Goal: Information Seeking & Learning: Check status

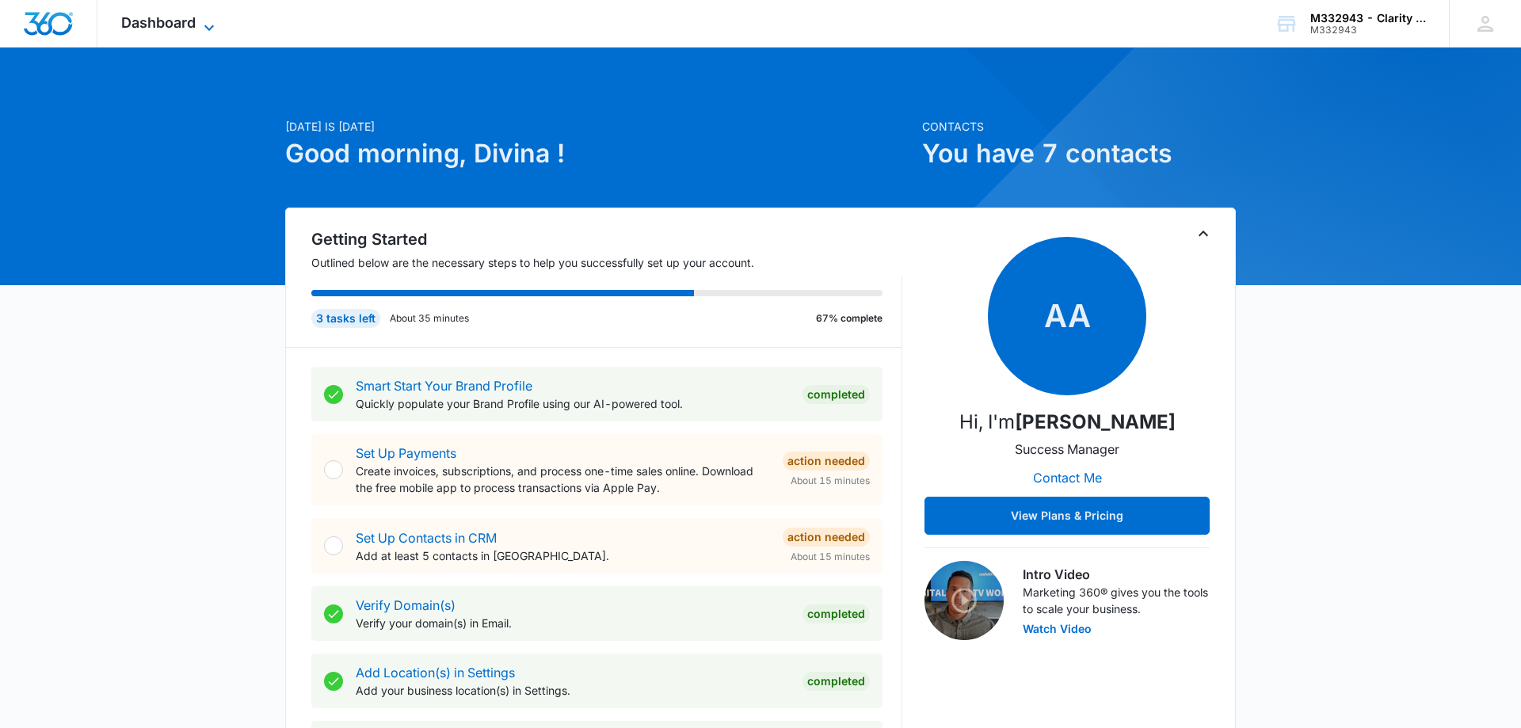
click at [143, 17] on span "Dashboard" at bounding box center [158, 22] width 74 height 17
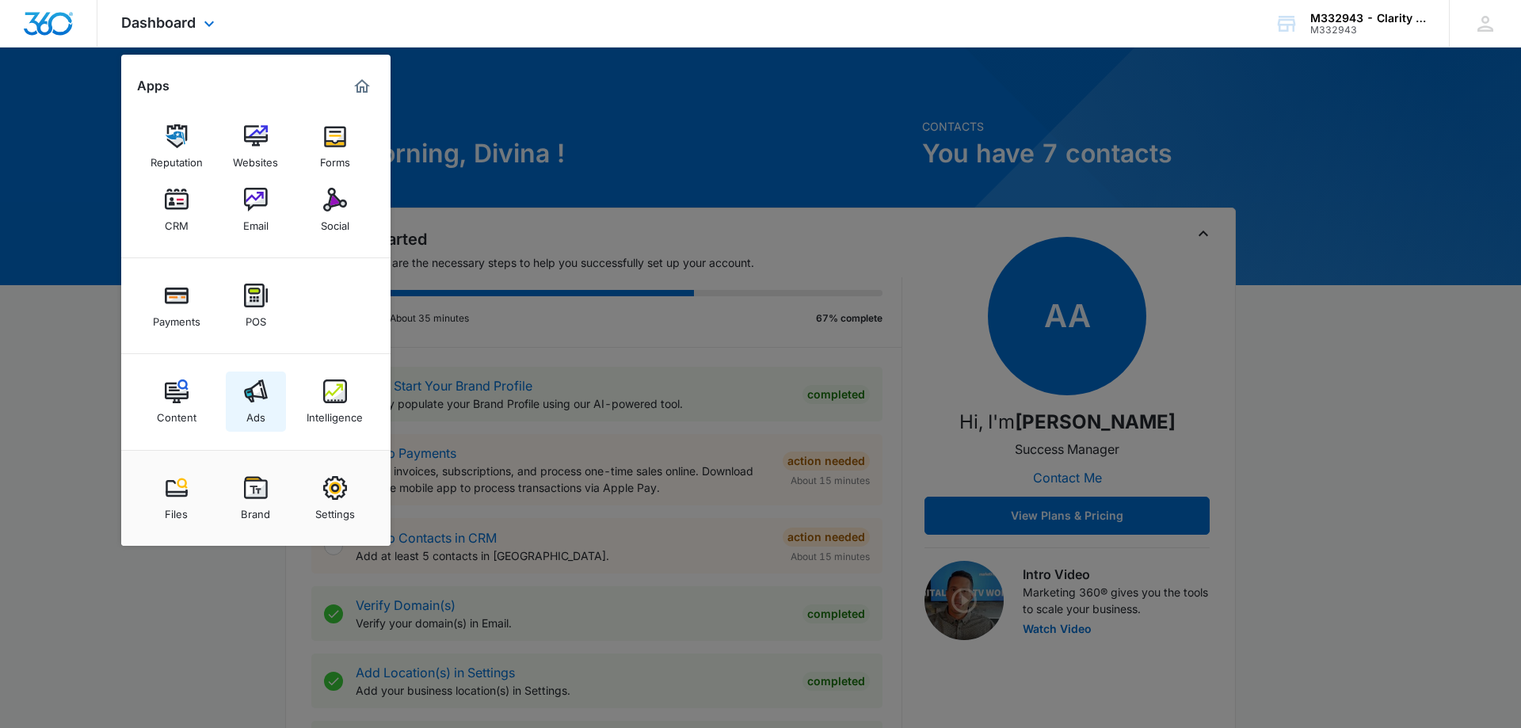
click at [247, 411] on div "Ads" at bounding box center [255, 413] width 19 height 21
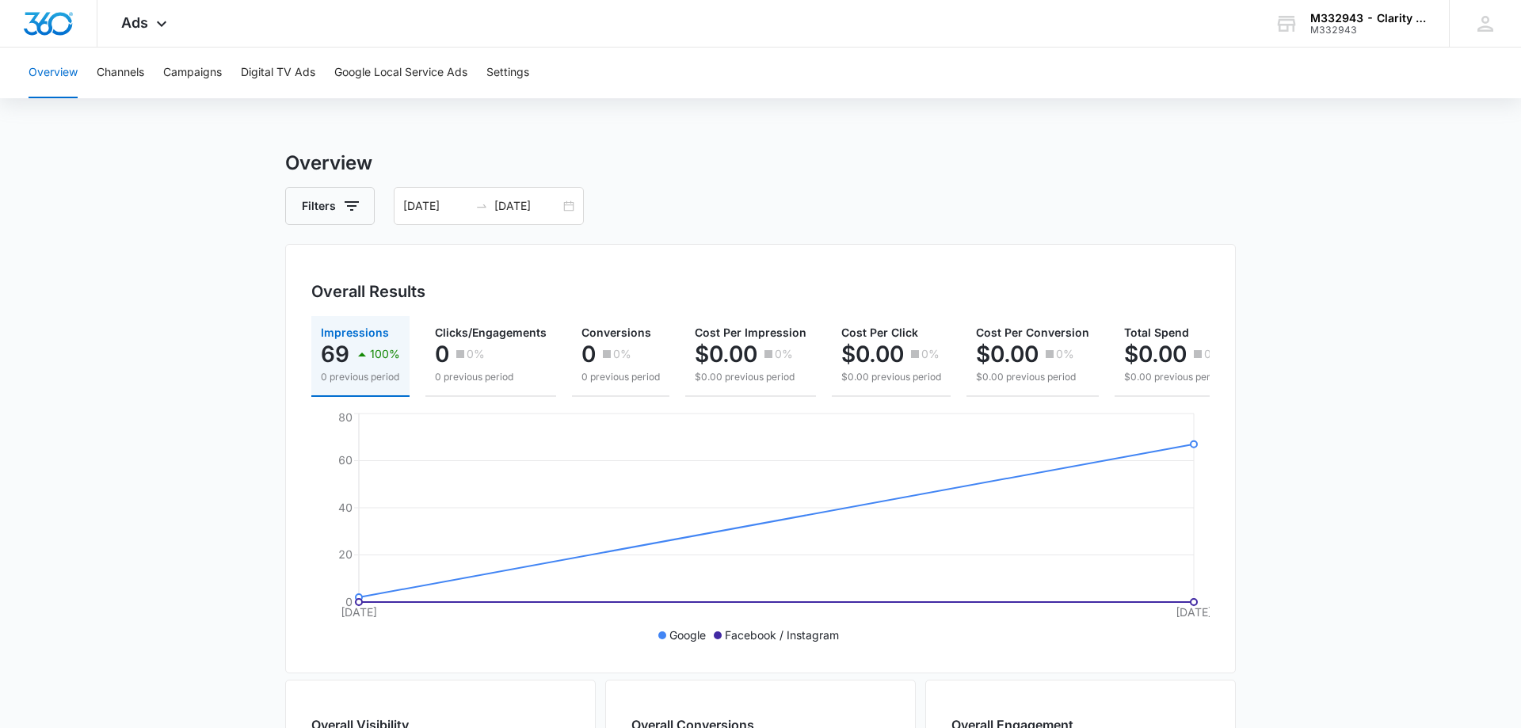
click at [536, 250] on div "Overall Results Impressions 69 100% 0 previous period Clicks/Engagements 0 0% 0…" at bounding box center [760, 458] width 950 height 429
click at [568, 205] on div "[DATE] [DATE]" at bounding box center [489, 206] width 190 height 38
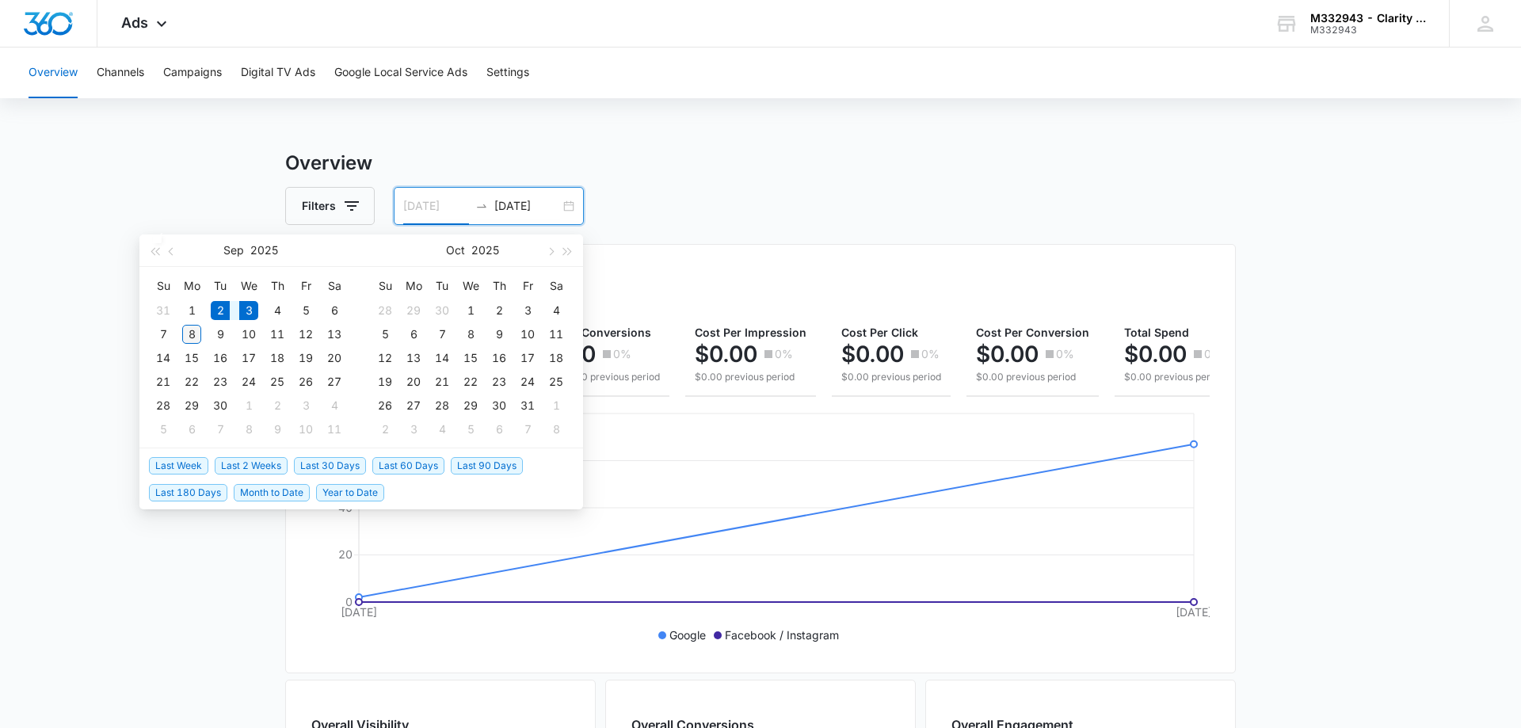
type input "[DATE]"
click at [192, 328] on div "8" at bounding box center [191, 334] width 19 height 19
type input "[DATE]"
click at [217, 310] on table "Su Mo Tu We Th Fr Sa 31 1 2 3 4 5 6 7 8 9 10 11 12 13 14 15 16 17 18 19 20 21 2…" at bounding box center [249, 357] width 200 height 168
click at [223, 310] on table "Su Mo Tu We Th Fr Sa 31 1 2 3 4 5 6 7 8 9 10 11 12 13 14 15 16 17 18 19 20 21 2…" at bounding box center [249, 357] width 200 height 168
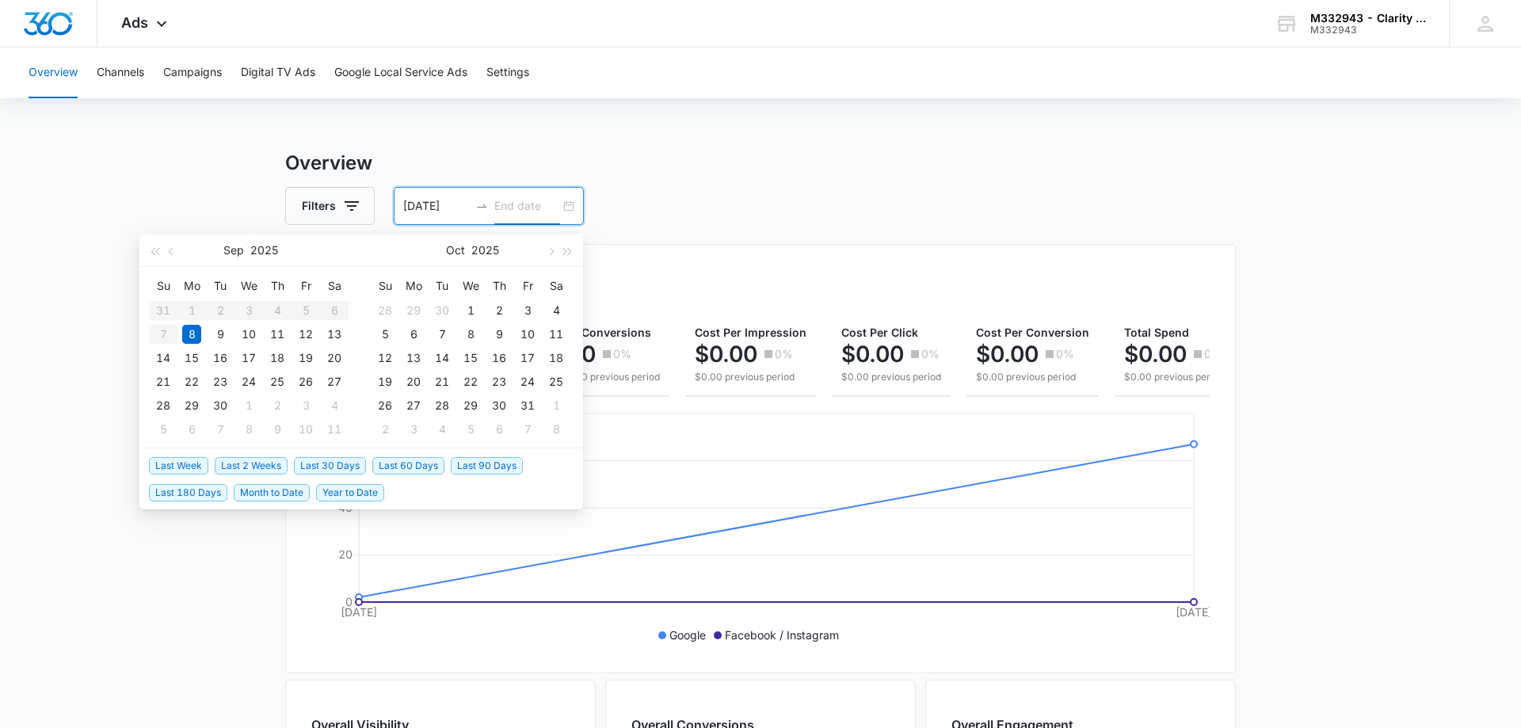
click at [429, 204] on input "[DATE]" at bounding box center [436, 205] width 66 height 17
type input "[DATE]"
click at [219, 310] on div "2" at bounding box center [220, 310] width 19 height 19
type input "[DATE]"
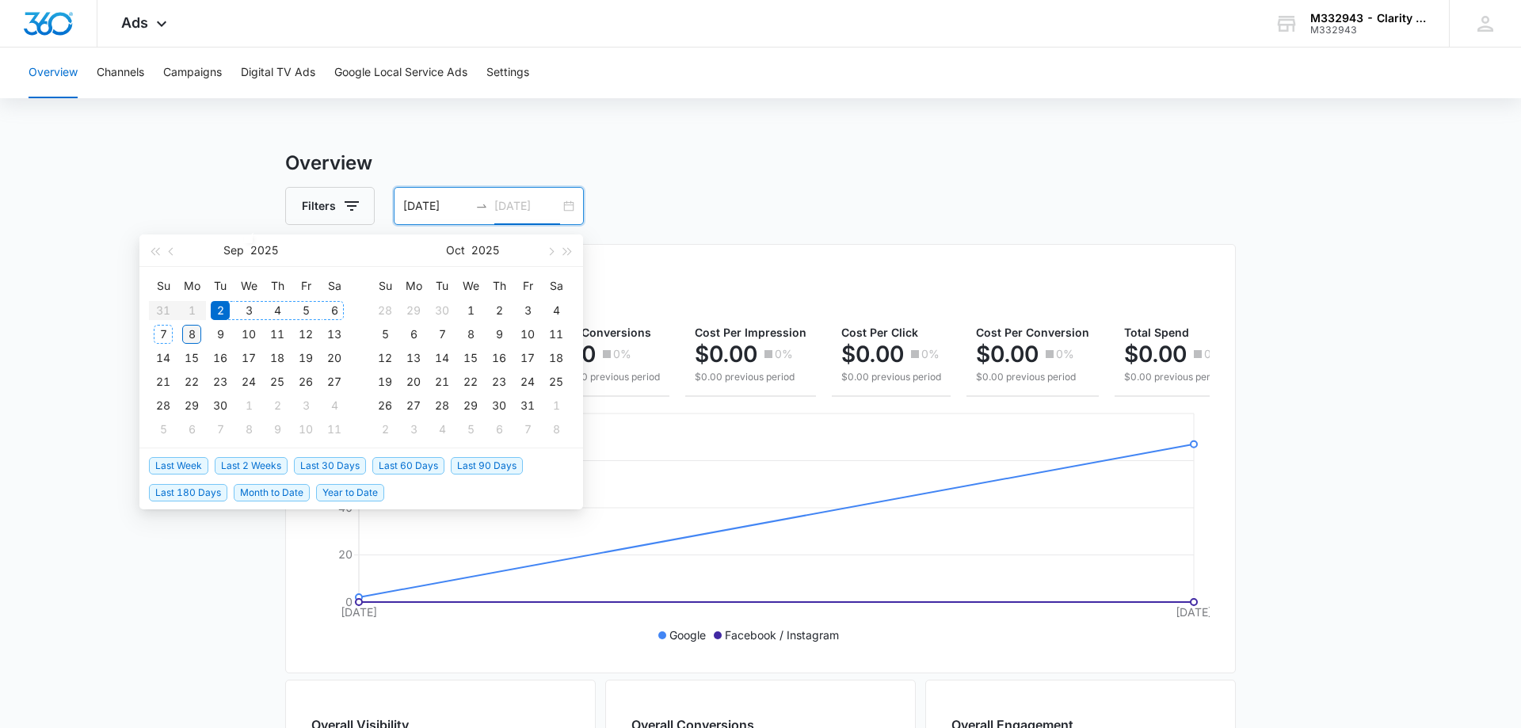
type input "[DATE]"
click at [196, 330] on div "8" at bounding box center [191, 334] width 19 height 19
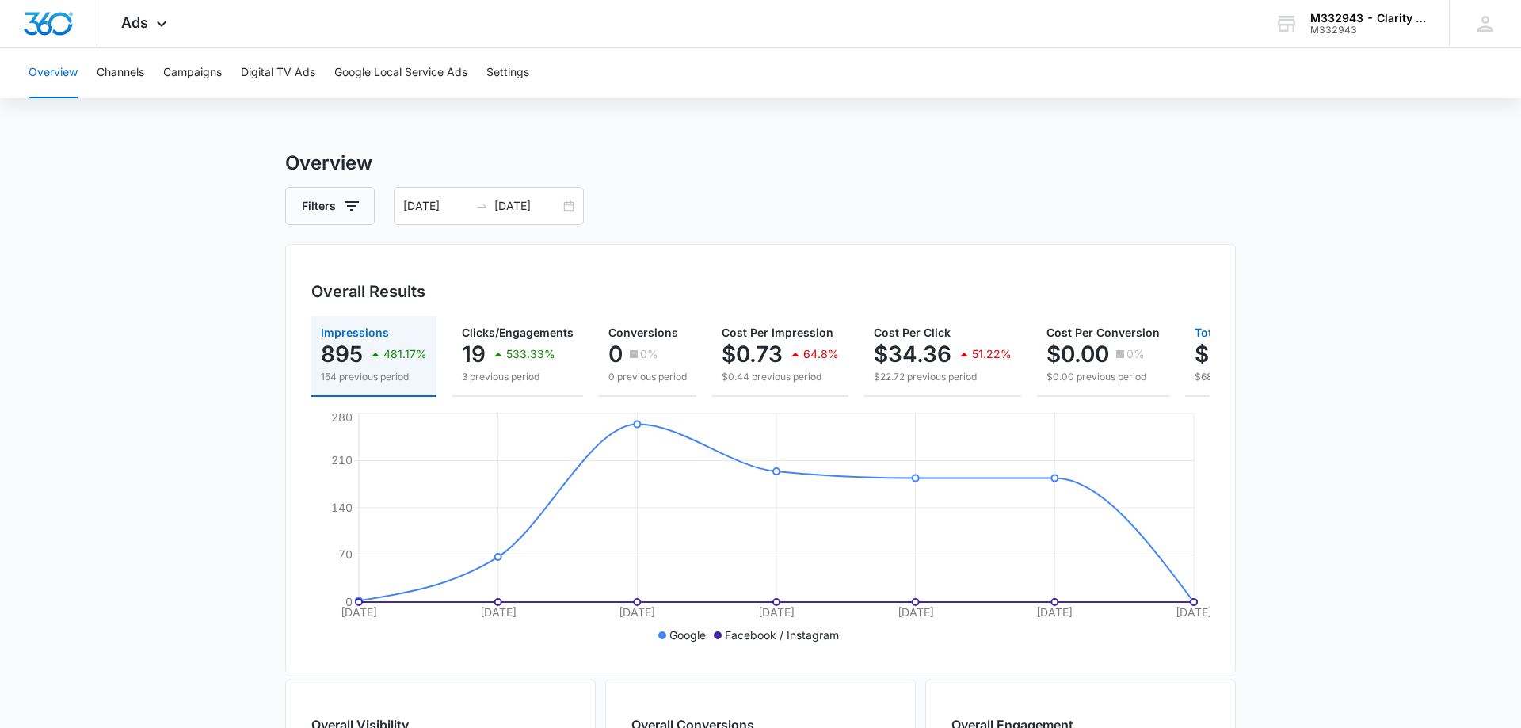
click at [1187, 362] on button "Total Spend $652.90 857.75% $68.17 previous period" at bounding box center [1273, 356] width 176 height 81
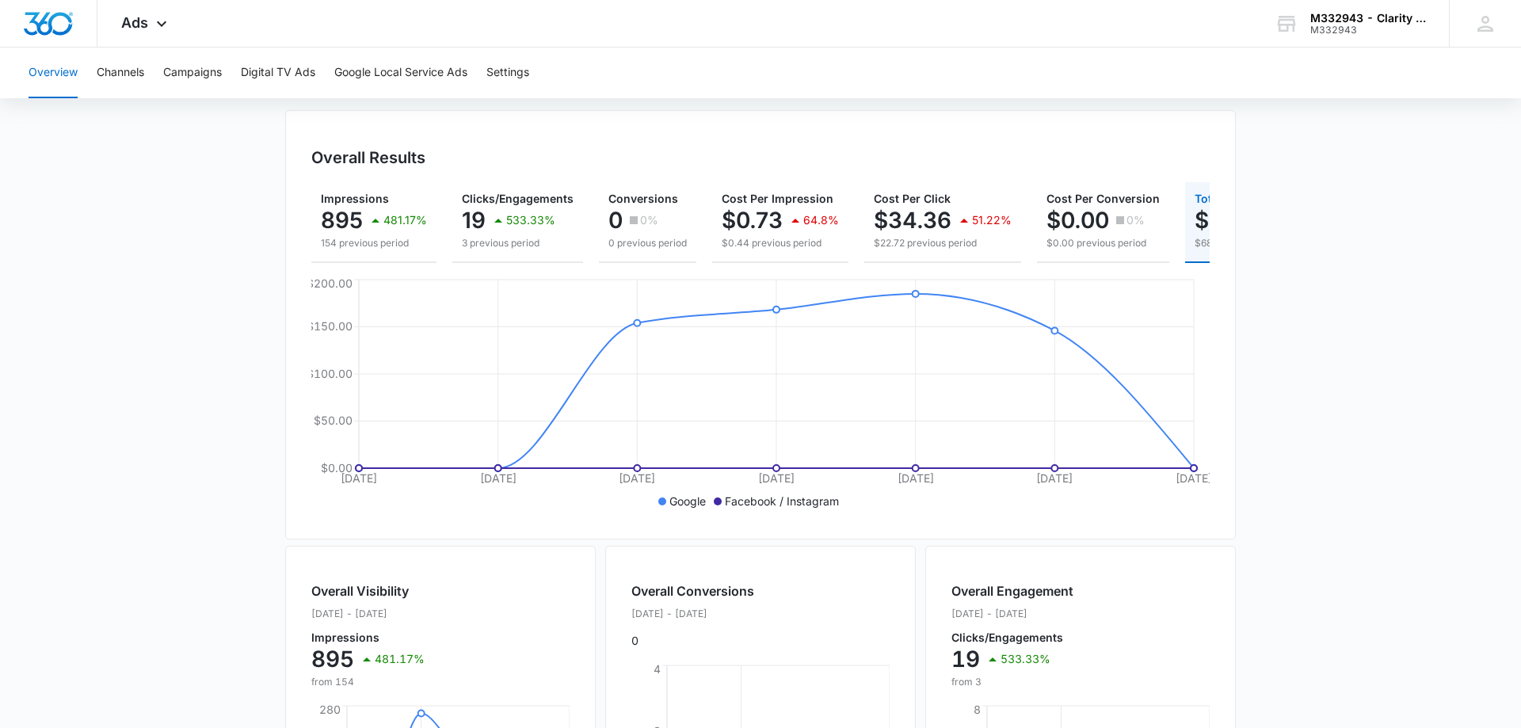
scroll to position [81, 0]
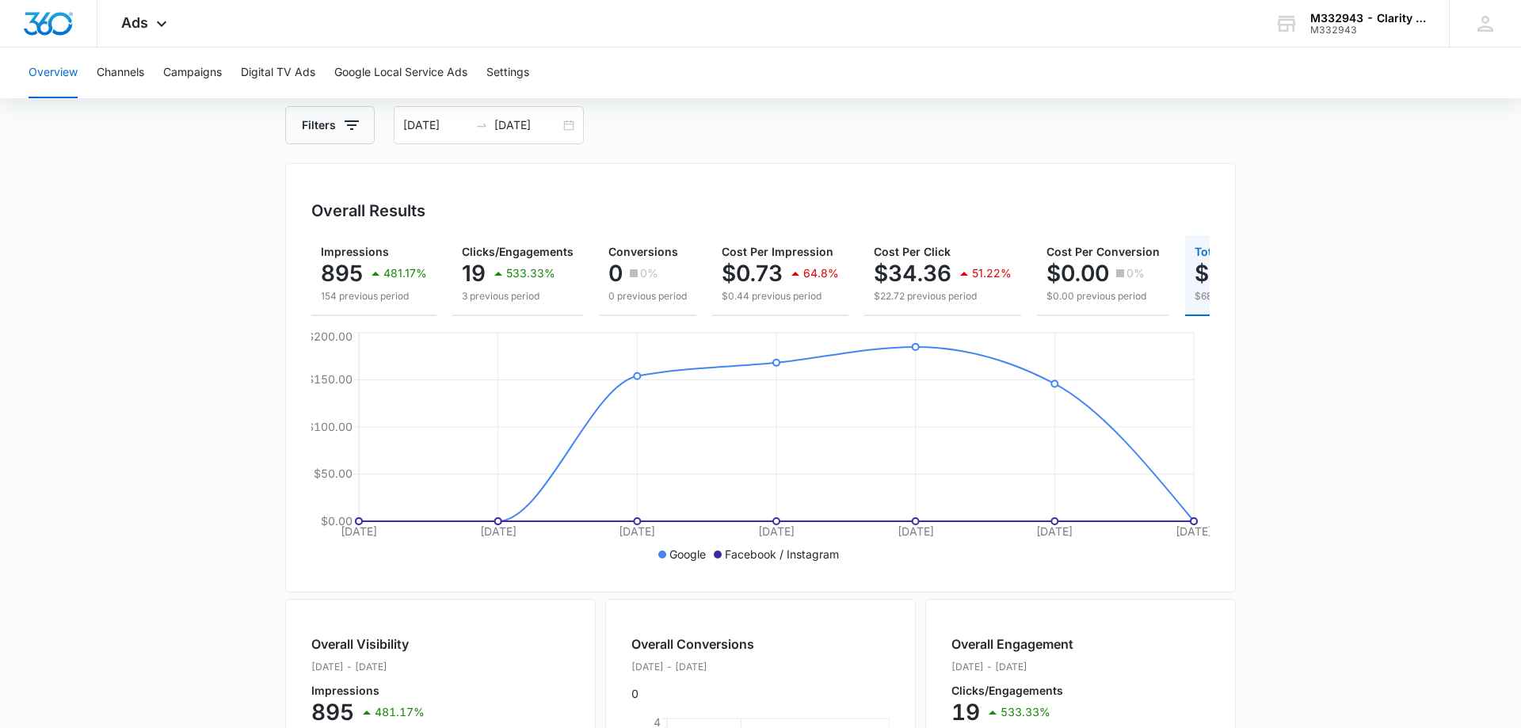
click at [1204, 270] on p "$652.90" at bounding box center [1239, 273] width 91 height 25
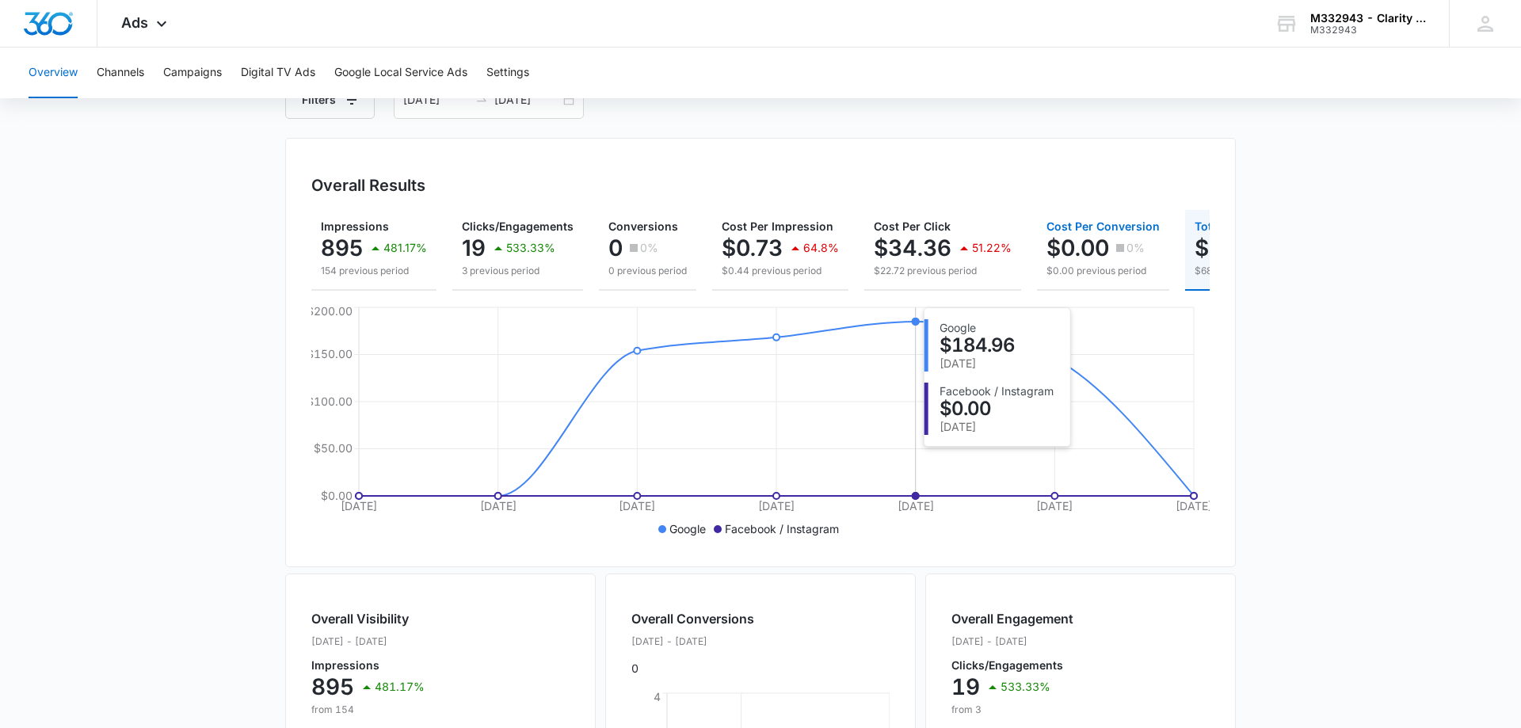
scroll to position [0, 0]
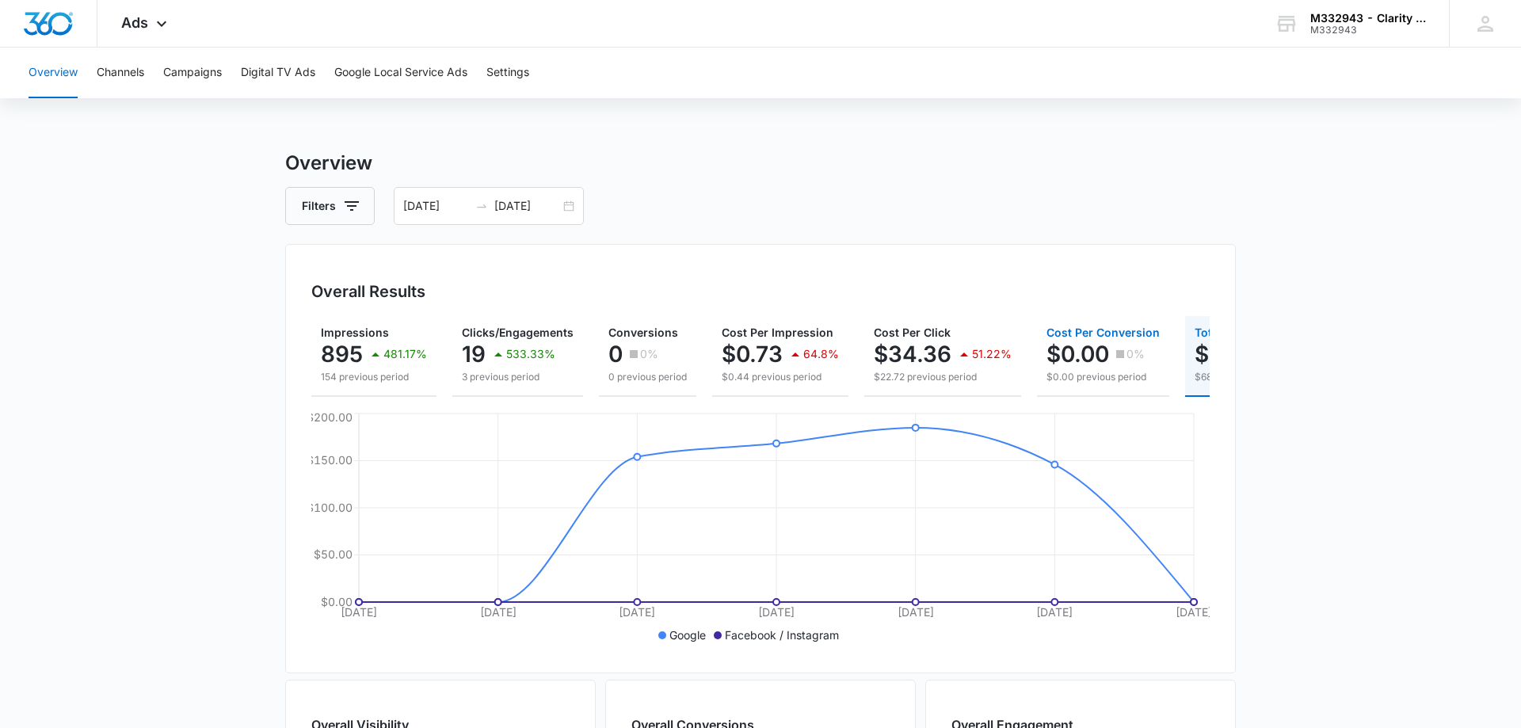
drag, startPoint x: 1104, startPoint y: 356, endPoint x: 855, endPoint y: 356, distance: 249.5
click at [855, 356] on div "Impressions 895 481.17% 154 previous period Clicks/Engagements 19 533.33% 3 pre…" at bounding box center [760, 356] width 898 height 81
drag, startPoint x: 1001, startPoint y: 397, endPoint x: 1148, endPoint y: 394, distance: 146.6
click at [1148, 394] on div "Impressions 895 481.17% 154 previous period Clicks/Engagements 19 533.33% 3 pre…" at bounding box center [760, 481] width 898 height 331
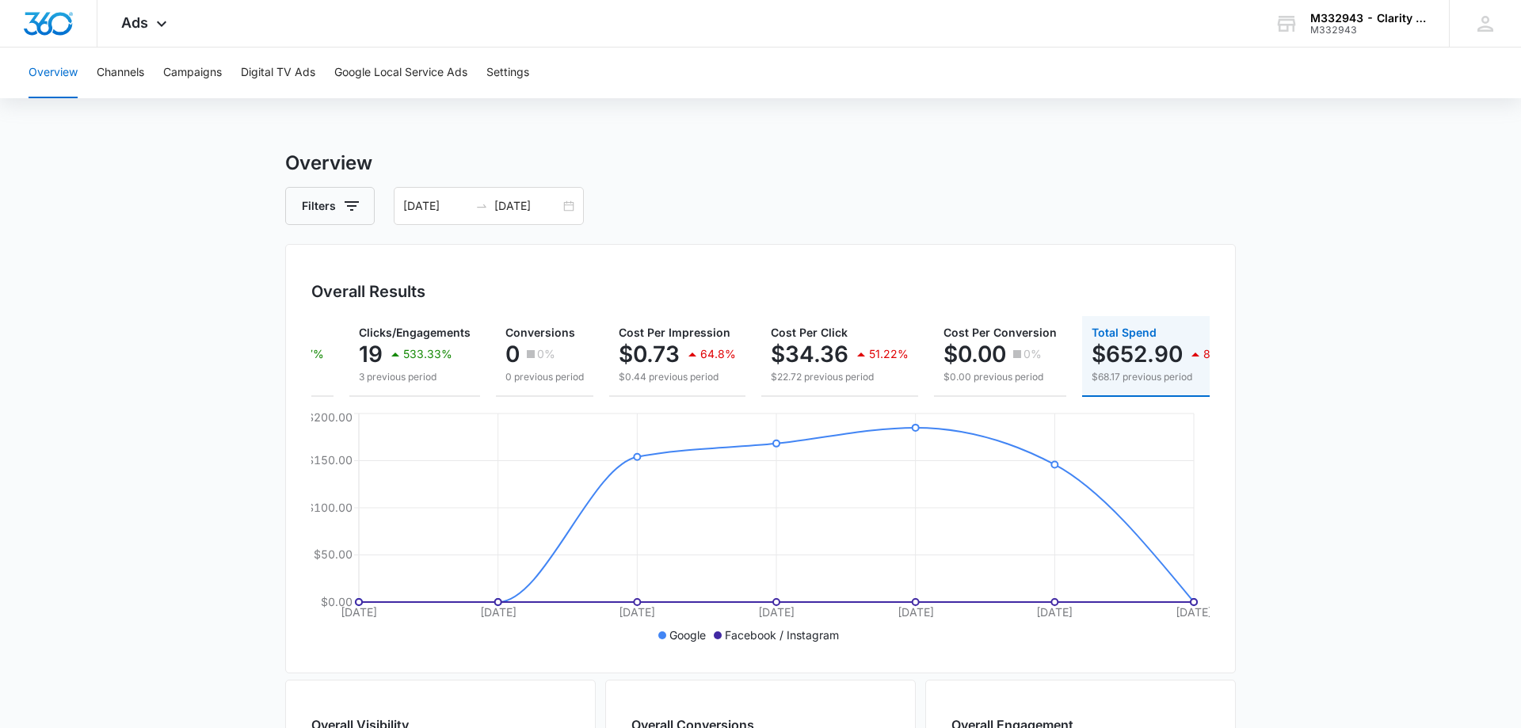
scroll to position [0, 148]
